Goal: Navigation & Orientation: Go to known website

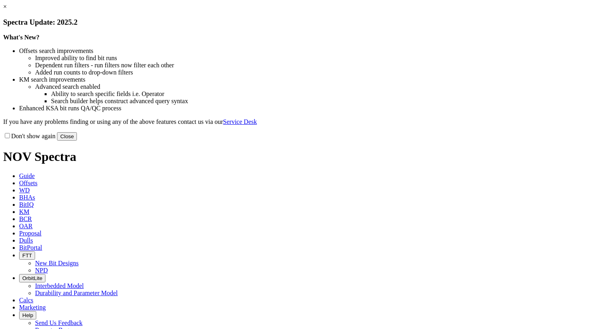
click at [7, 10] on link "×" at bounding box center [5, 6] width 4 height 7
